Goal: Information Seeking & Learning: Learn about a topic

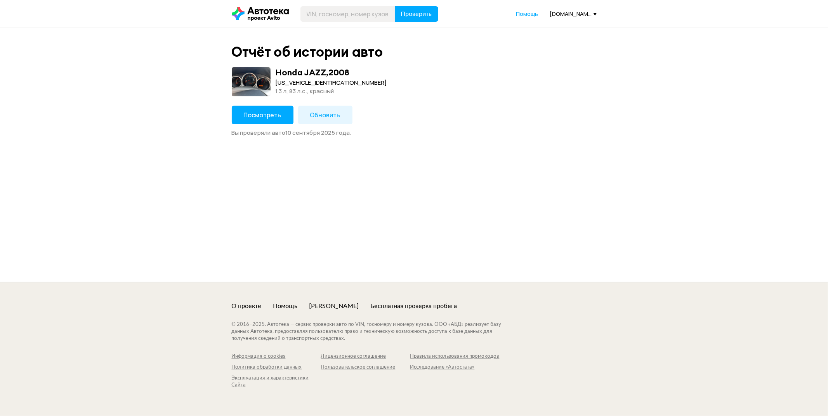
click at [271, 116] on span "Посмотреть" at bounding box center [263, 115] width 38 height 9
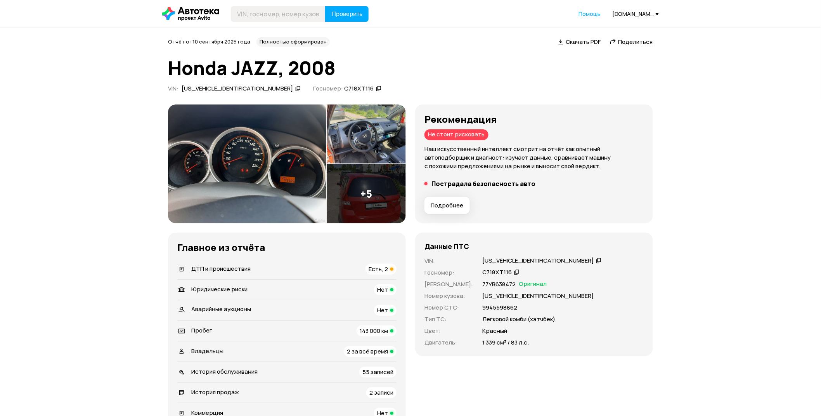
click at [445, 208] on span "Подробнее" at bounding box center [447, 205] width 33 height 8
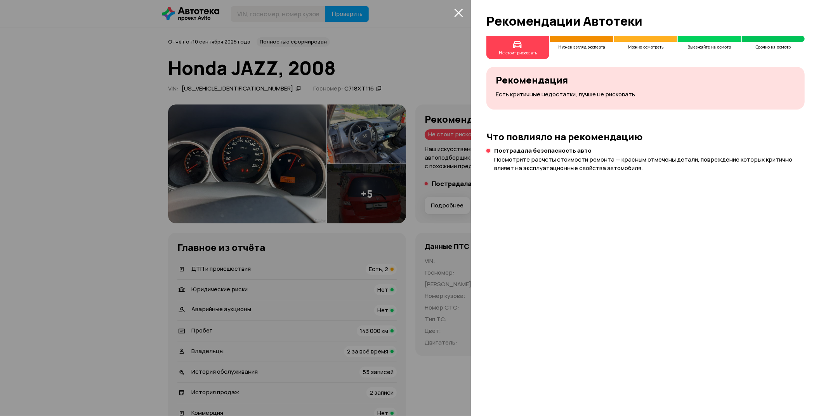
click at [548, 93] on p "Есть критичные недостатки, лучше не рисковать" at bounding box center [646, 94] width 300 height 9
click at [437, 71] on div at bounding box center [414, 208] width 828 height 416
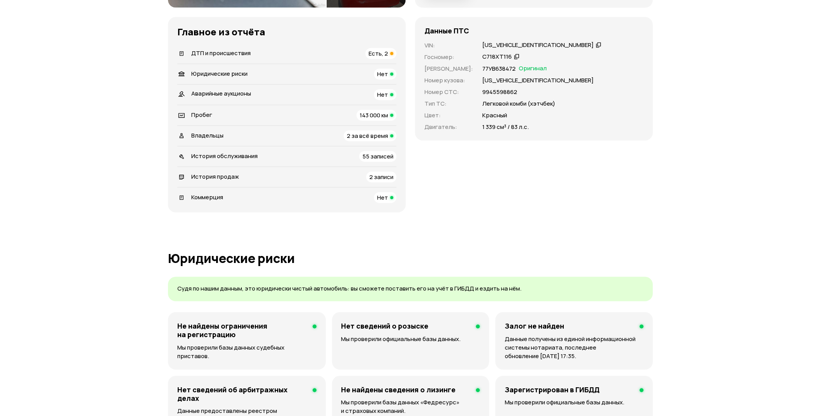
click at [287, 54] on div "ДТП и происшествия Есть, 2" at bounding box center [286, 53] width 219 height 11
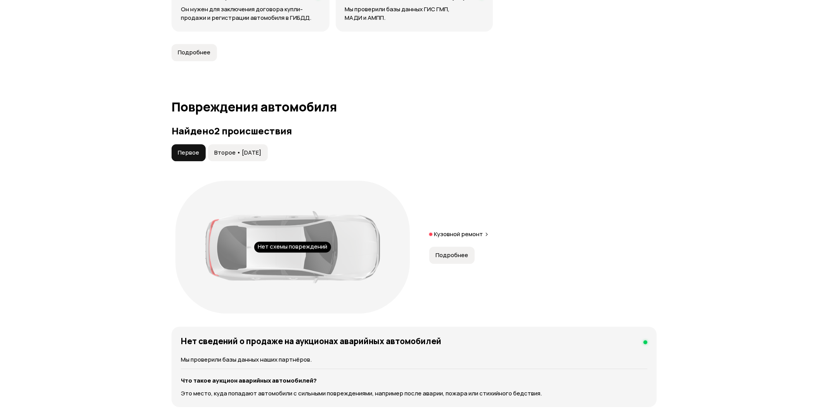
scroll to position [772, 0]
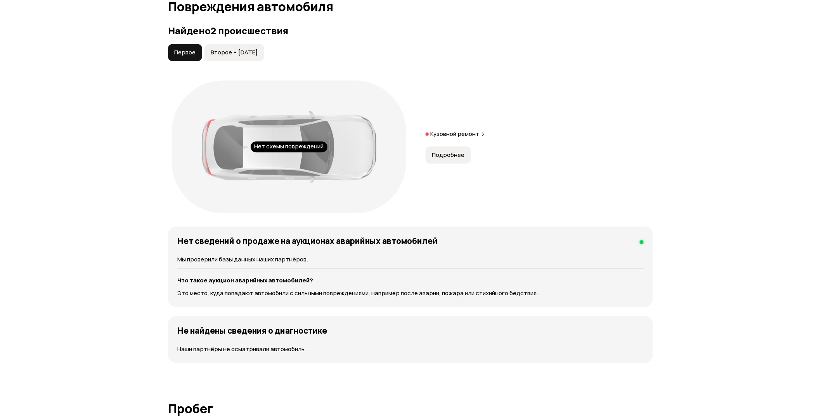
click at [236, 58] on button "Второе • [DATE]" at bounding box center [235, 52] width 60 height 17
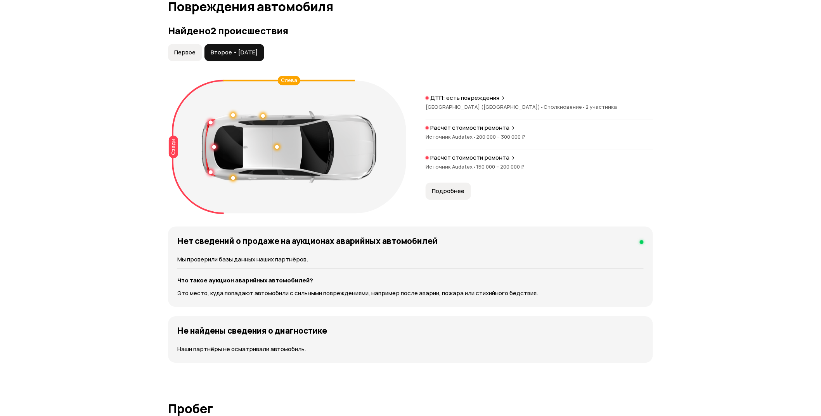
click at [452, 189] on span "Подробнее" at bounding box center [448, 191] width 33 height 8
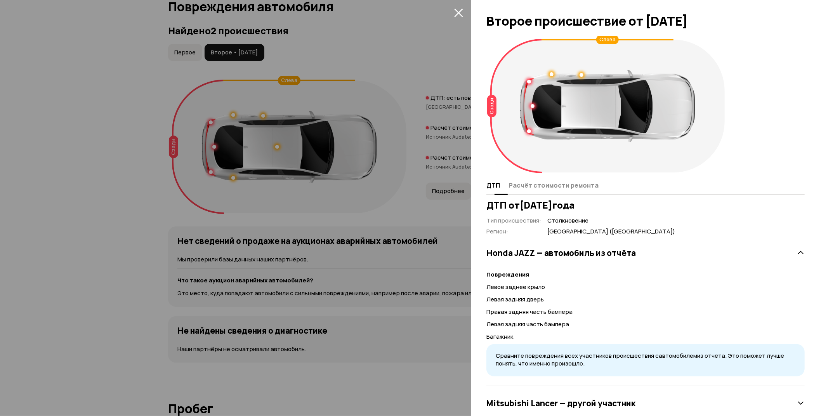
click at [553, 187] on span "Расчёт стоимости ремонта" at bounding box center [553, 185] width 90 height 8
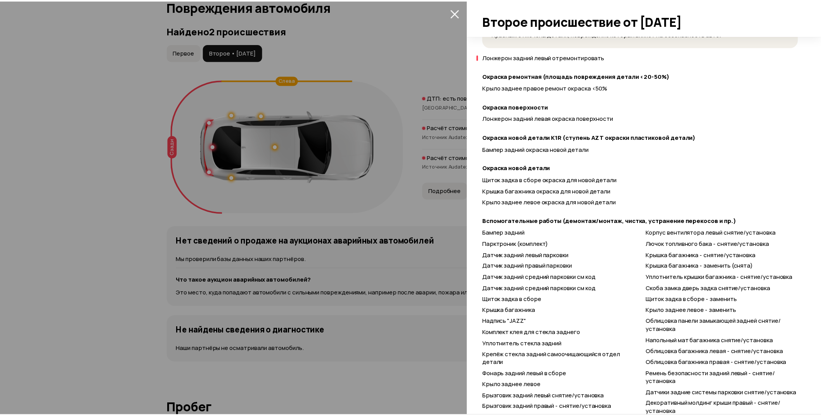
scroll to position [299, 0]
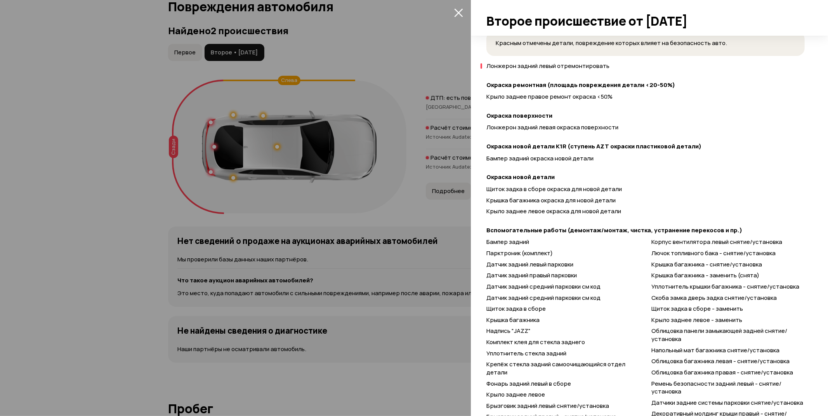
click at [461, 13] on icon "закрыть" at bounding box center [458, 12] width 9 height 9
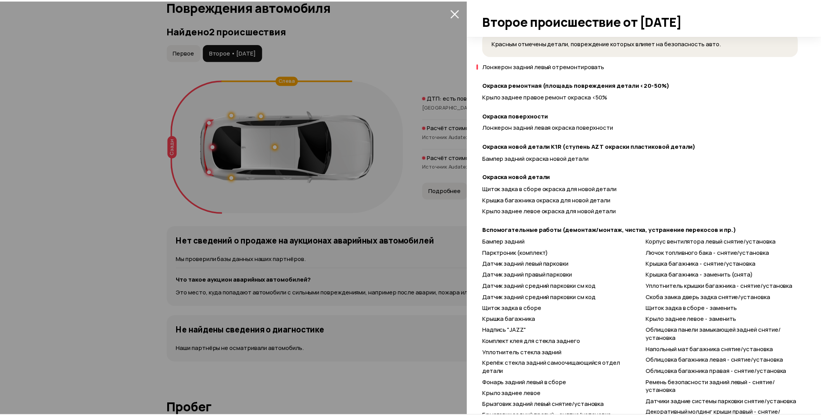
scroll to position [20, 0]
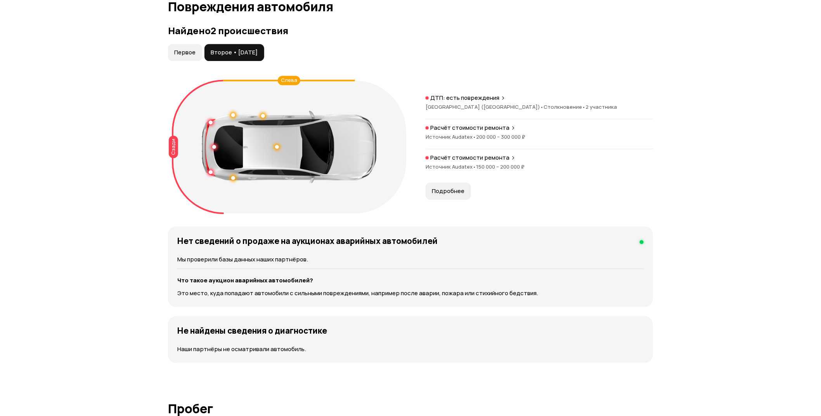
click at [415, 53] on div "Первое Второе • [DATE]" at bounding box center [410, 52] width 485 height 17
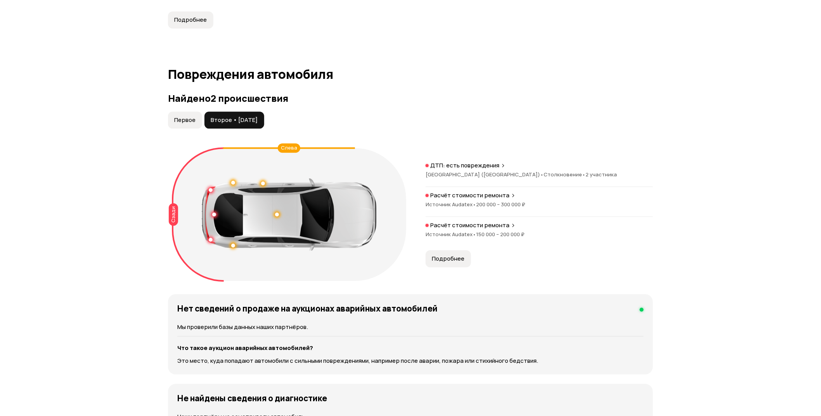
scroll to position [643, 0]
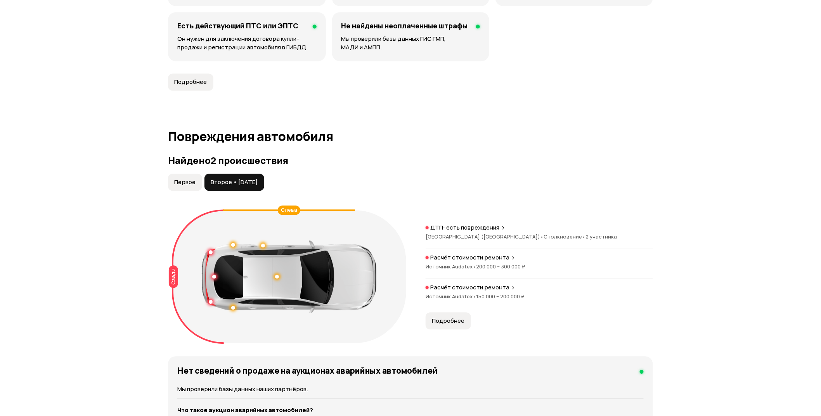
click at [172, 182] on button "Первое" at bounding box center [185, 182] width 34 height 17
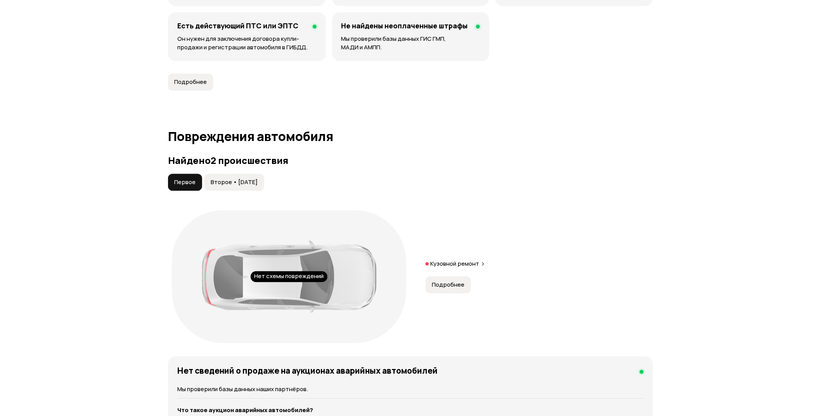
click at [462, 289] on button "Подробнее" at bounding box center [448, 284] width 45 height 17
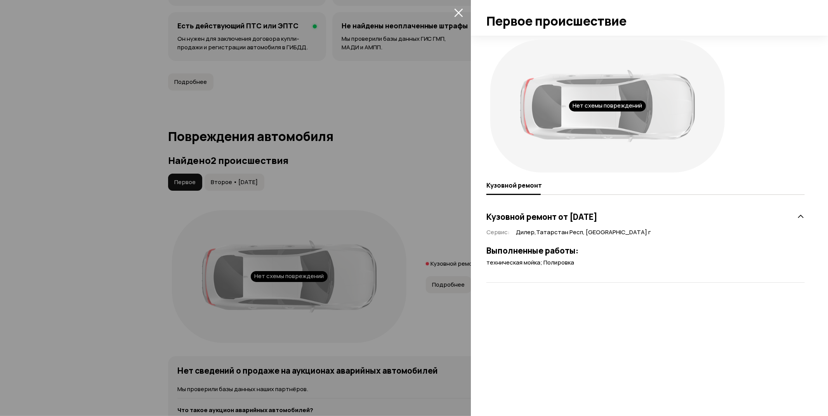
click at [457, 13] on icon "закрыть" at bounding box center [458, 13] width 9 height 9
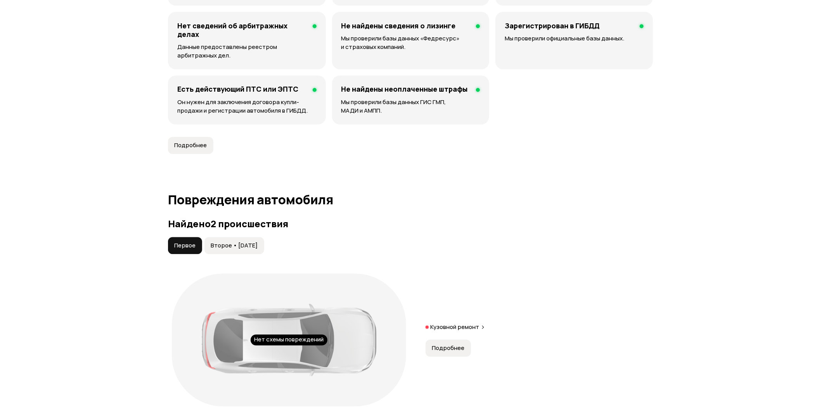
scroll to position [470, 0]
